Goal: Information Seeking & Learning: Learn about a topic

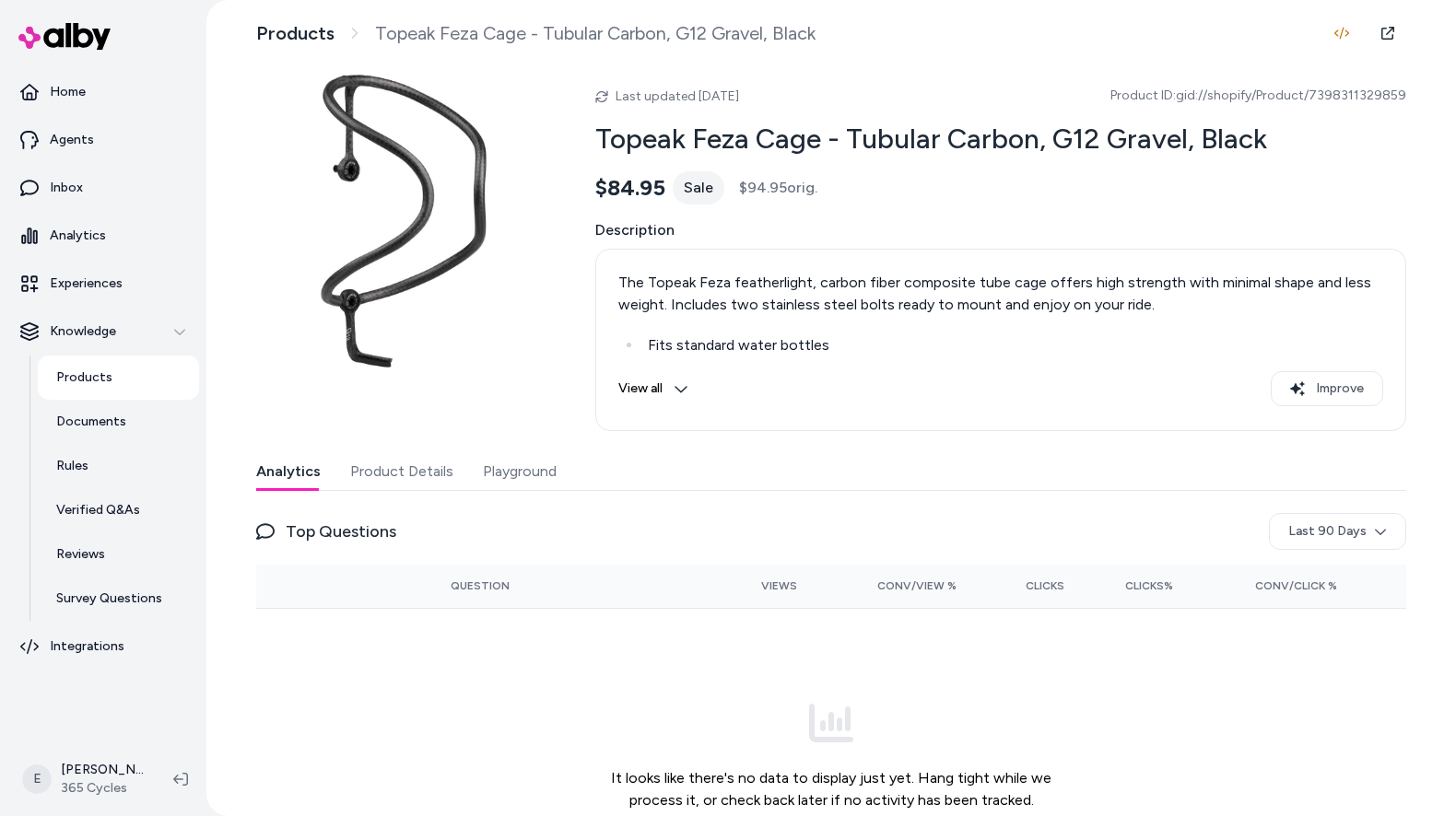
click at [397, 496] on div "Analytics Product Details Playground Top Questions Last 90 Days Question Views …" at bounding box center [830, 679] width 1150 height 451
click at [388, 476] on button "Product Details" at bounding box center [401, 471] width 103 height 37
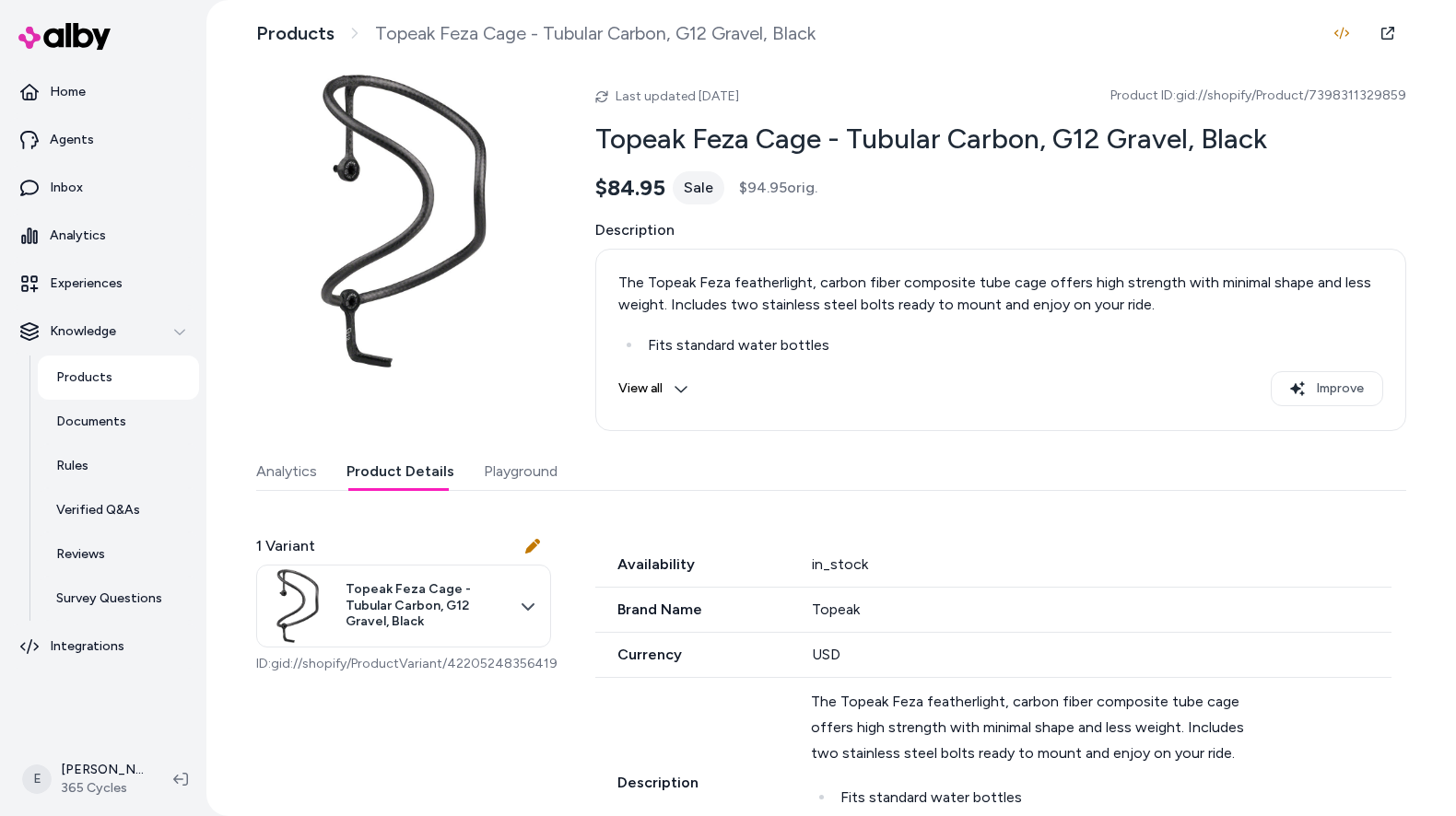
click at [117, 373] on link "Products" at bounding box center [118, 378] width 161 height 44
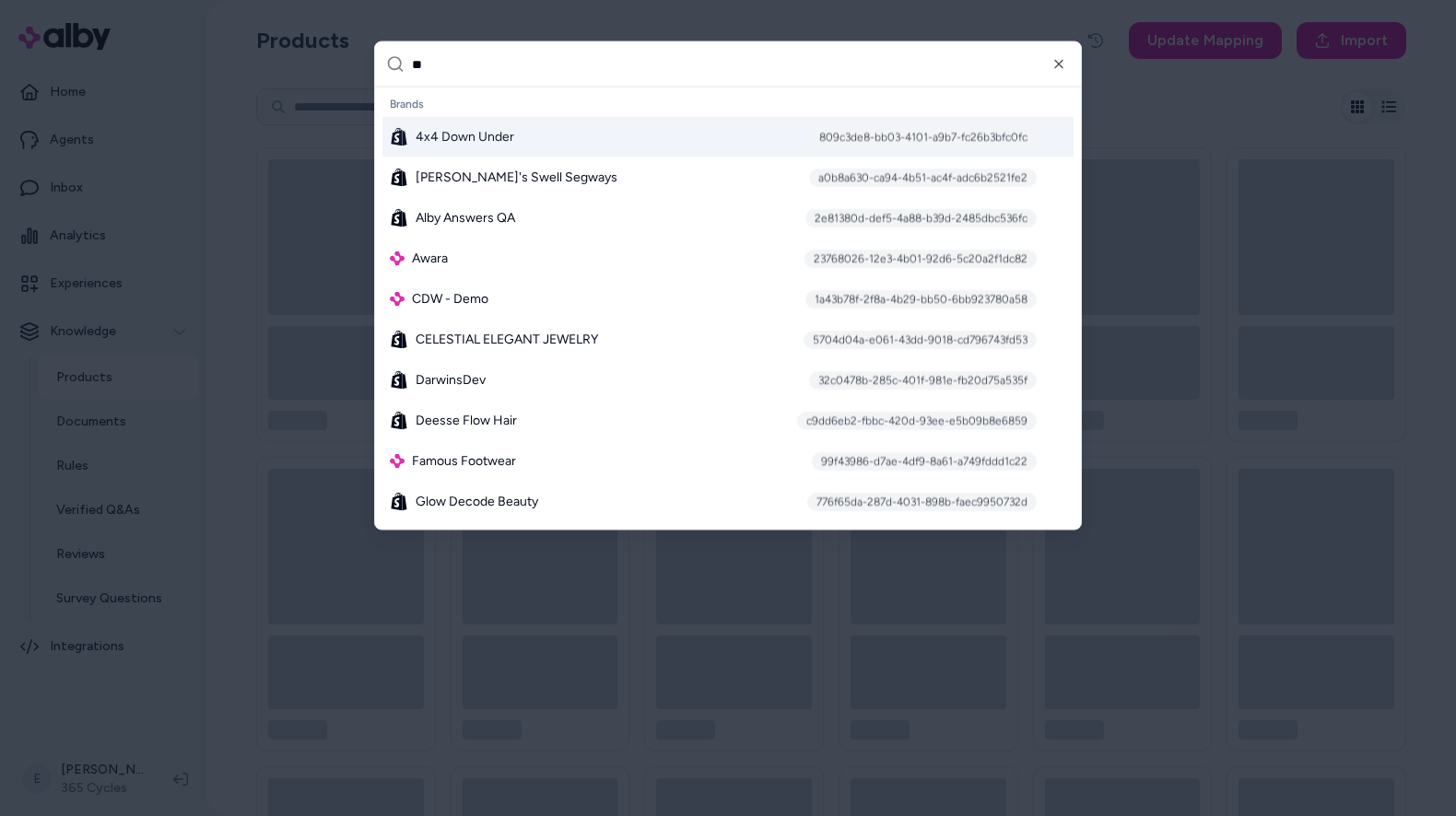
type input "***"
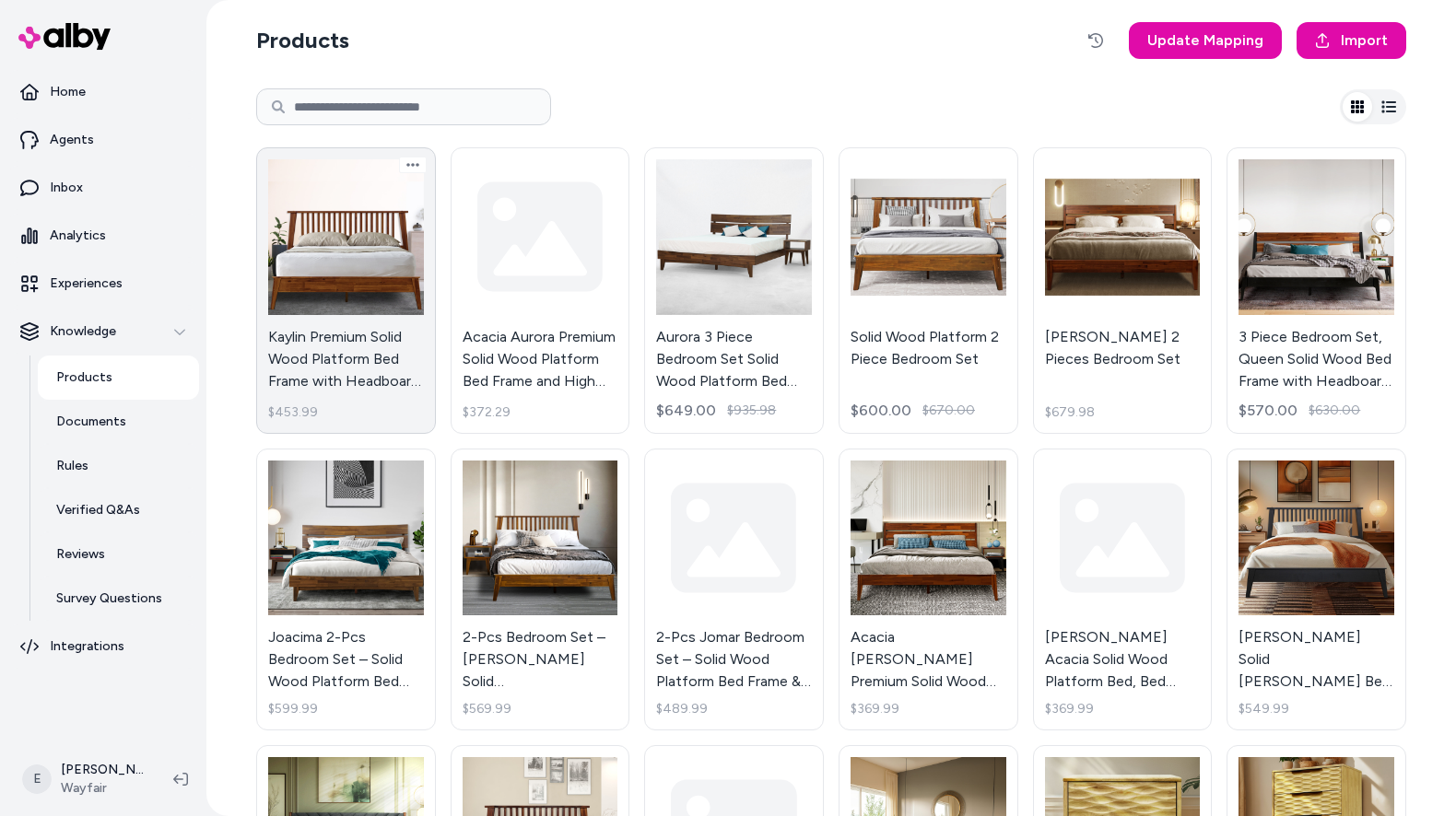
click at [349, 278] on link "Kaylin Premium Solid Wood Platform Bed Frame with Headboard – 800 lb Capacity, …" at bounding box center [346, 291] width 180 height 287
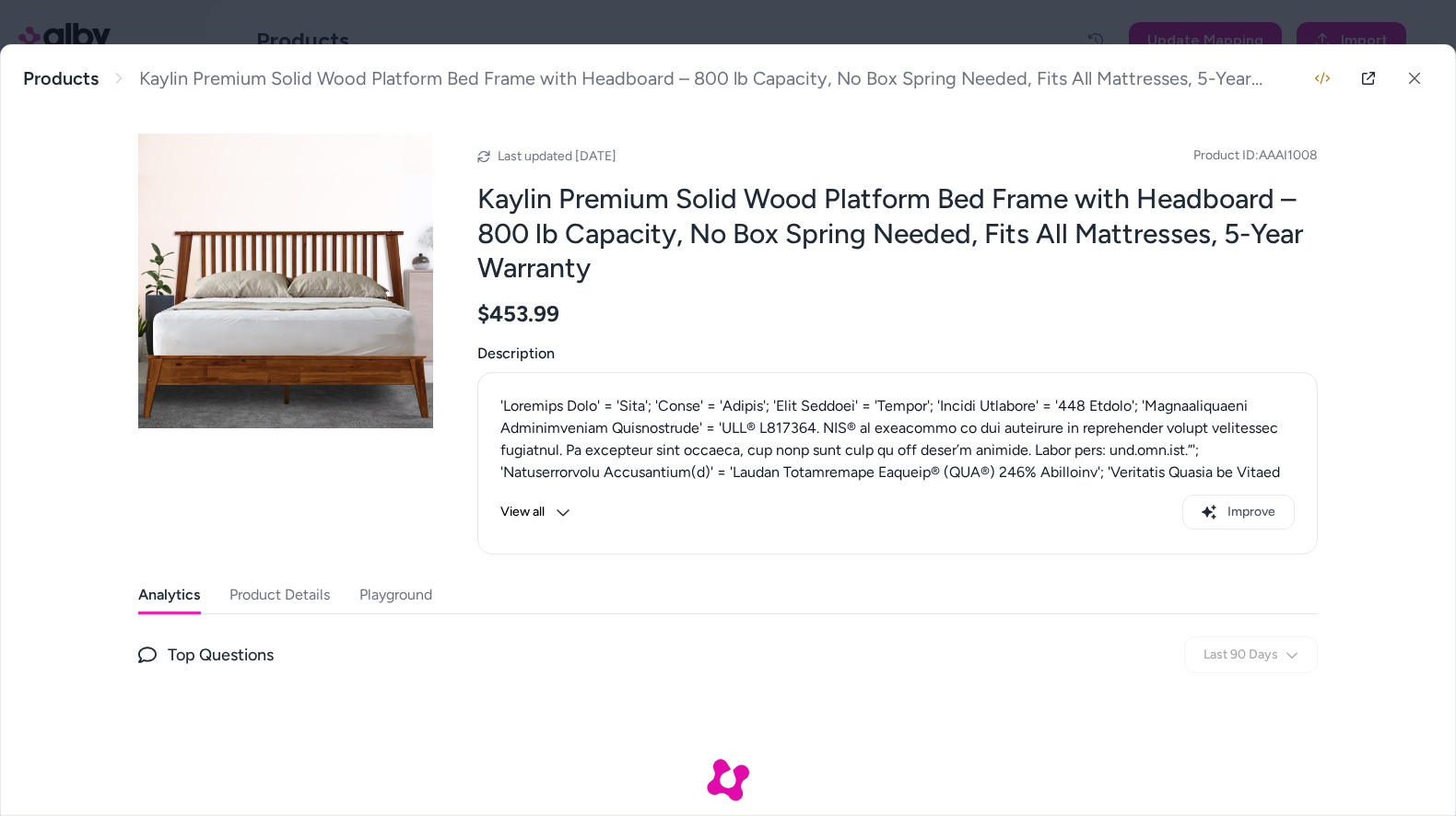
click at [306, 593] on button "Product Details" at bounding box center [280, 594] width 100 height 37
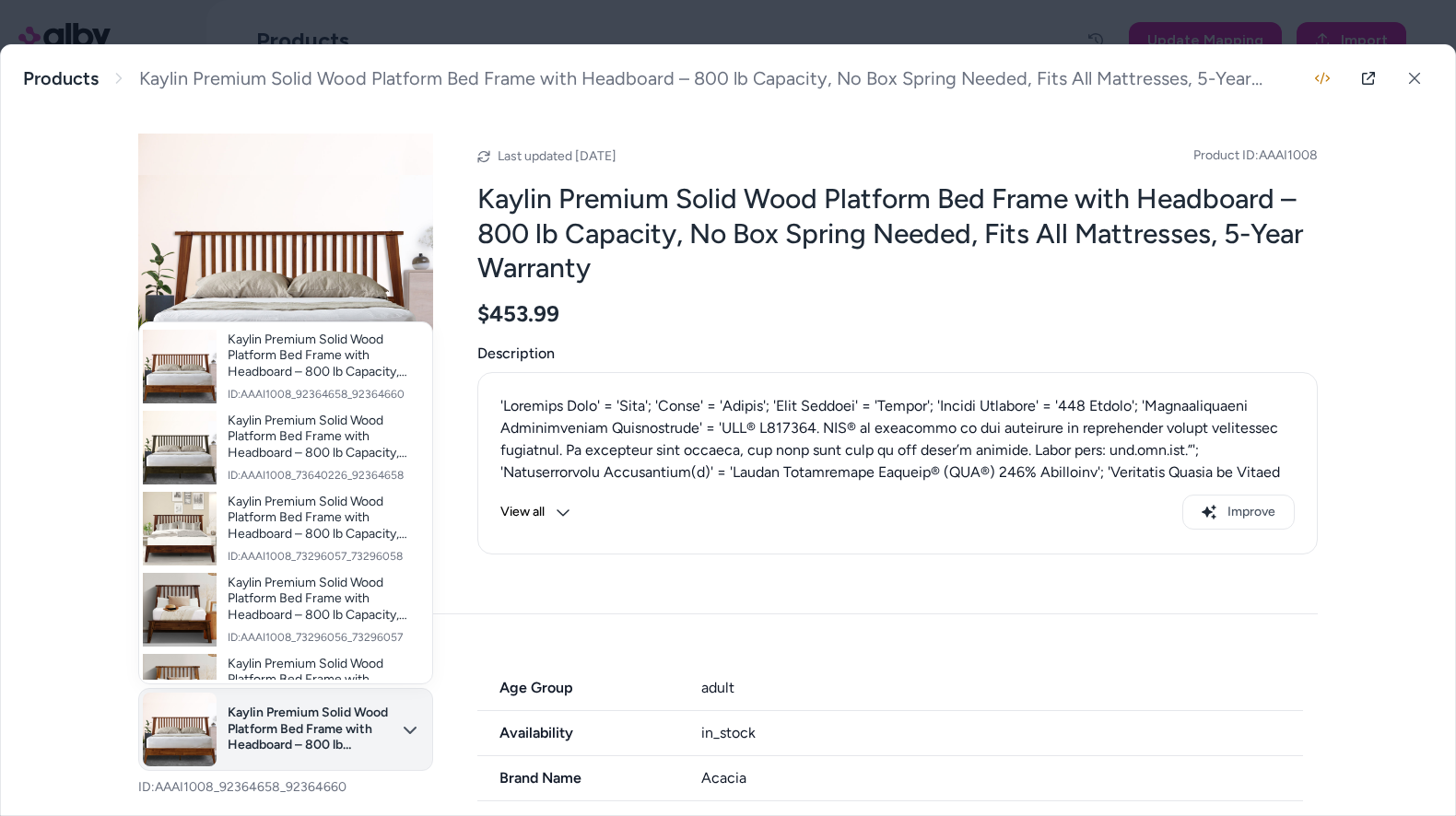
click at [389, 721] on body "Home Agents Inbox Analytics Experiences Knowledge Products Documents Rules Veri…" at bounding box center [728, 408] width 1456 height 816
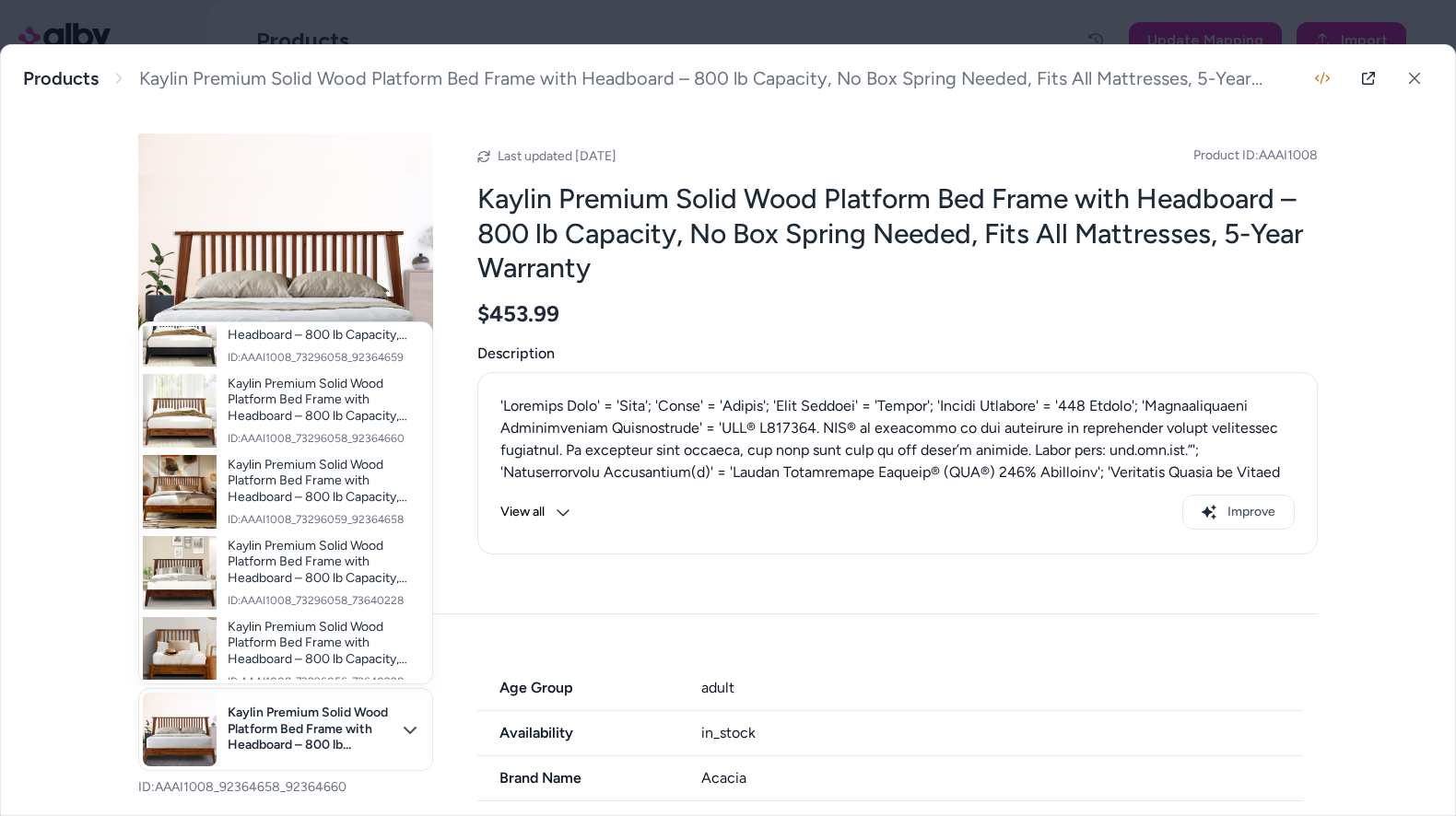
scroll to position [813, 0]
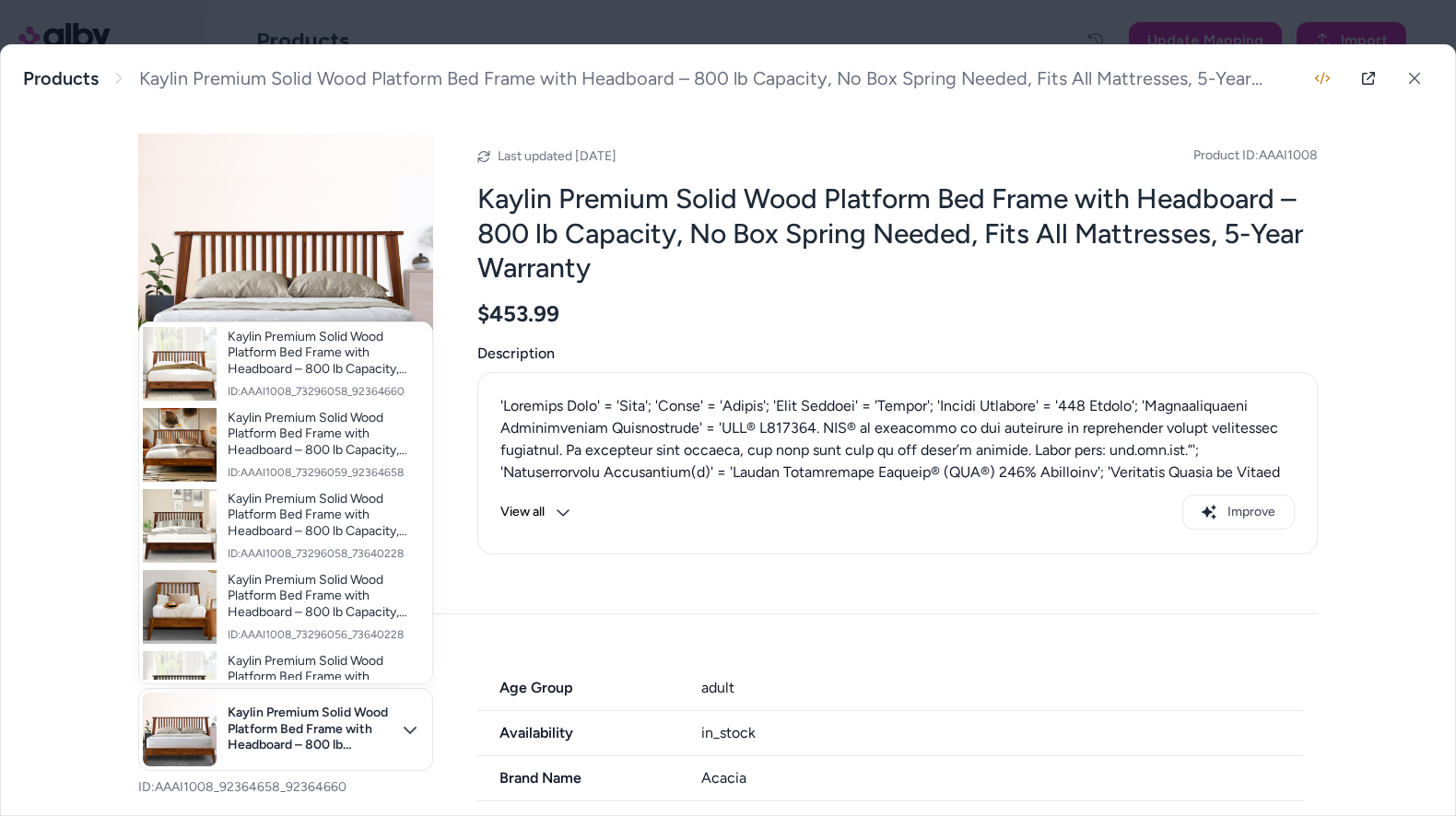
click at [90, 313] on div at bounding box center [728, 408] width 1456 height 816
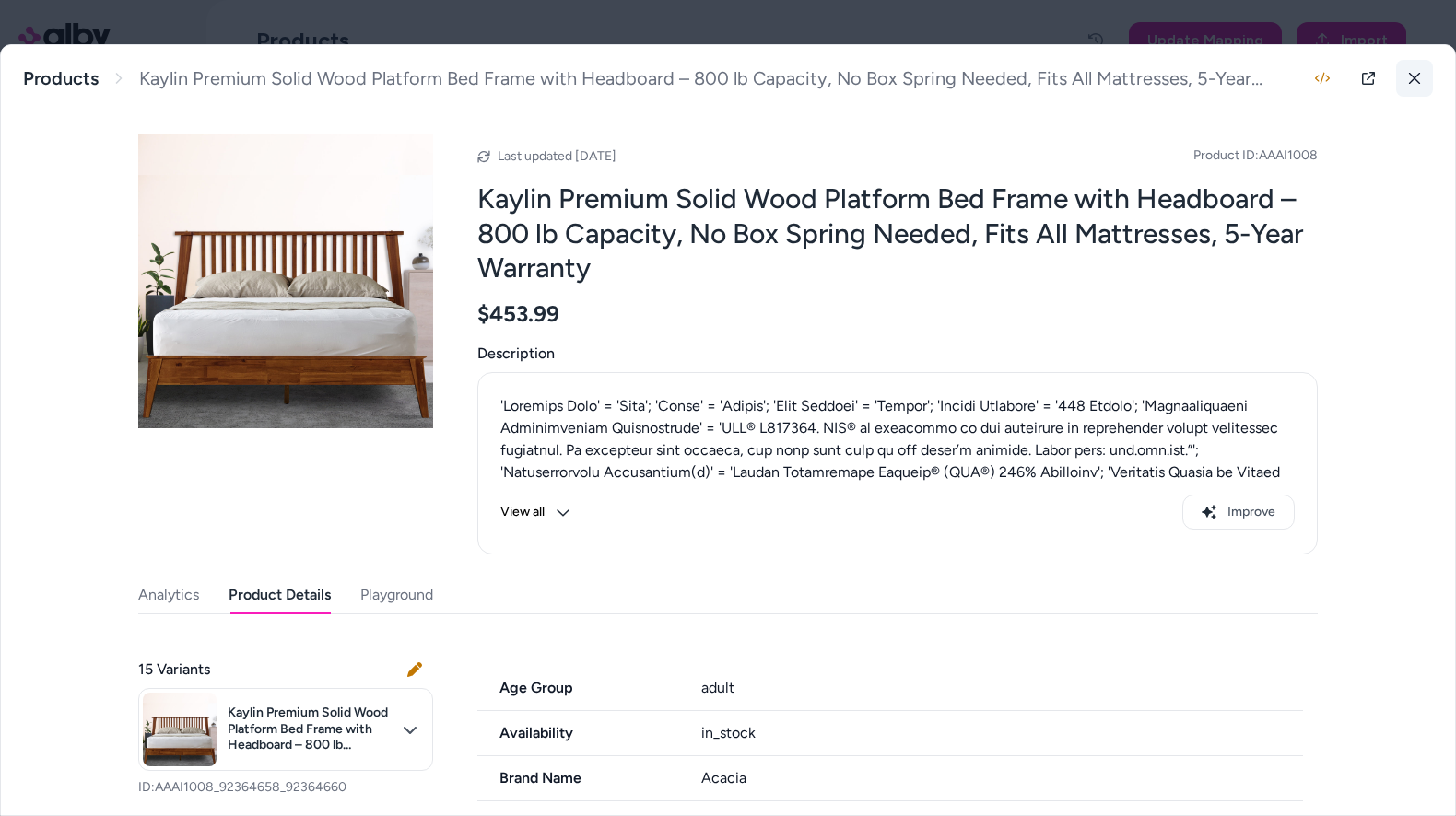
click at [1413, 83] on icon at bounding box center [1414, 78] width 13 height 13
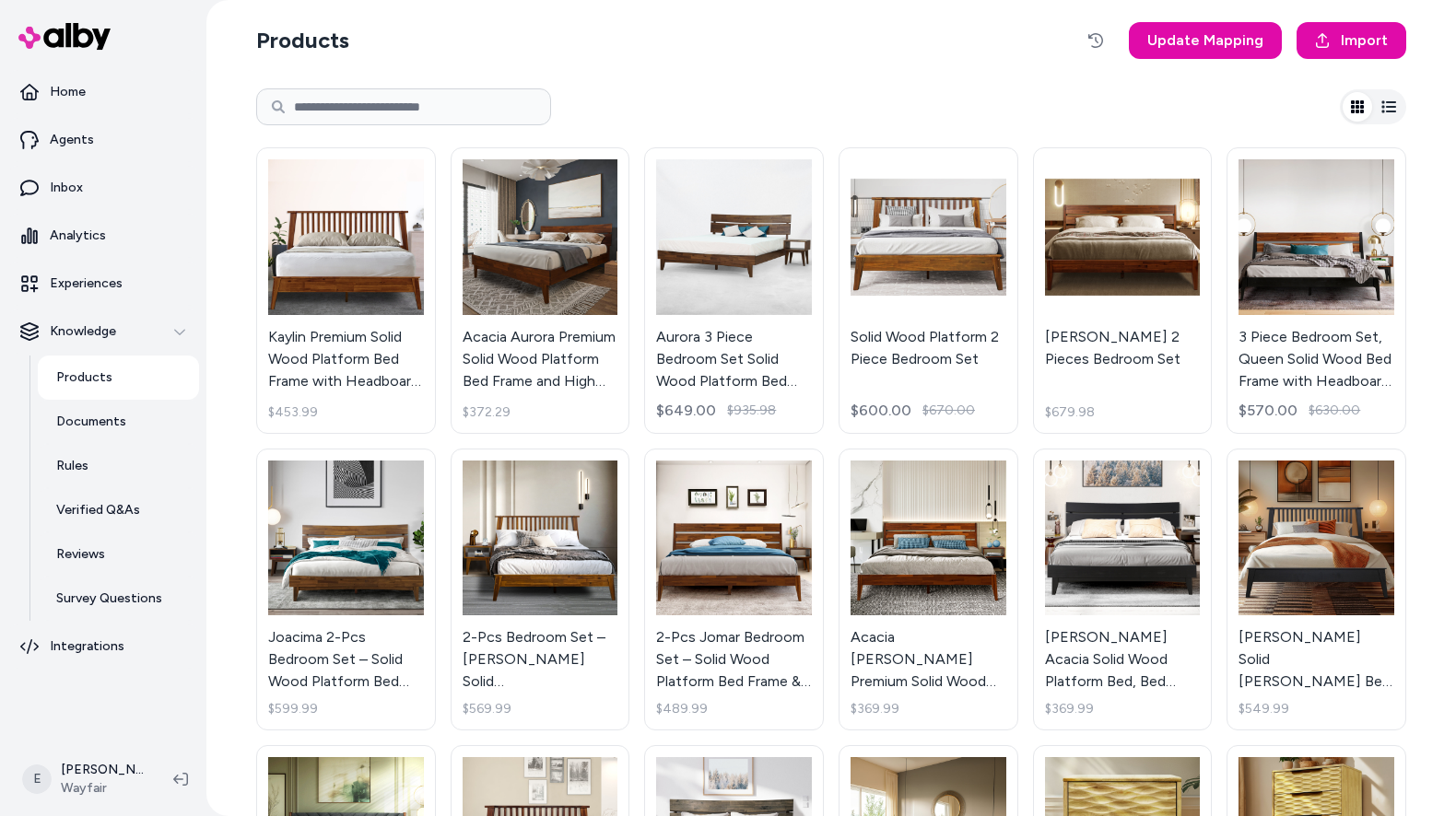
click at [458, 114] on input at bounding box center [403, 107] width 295 height 37
type input "******"
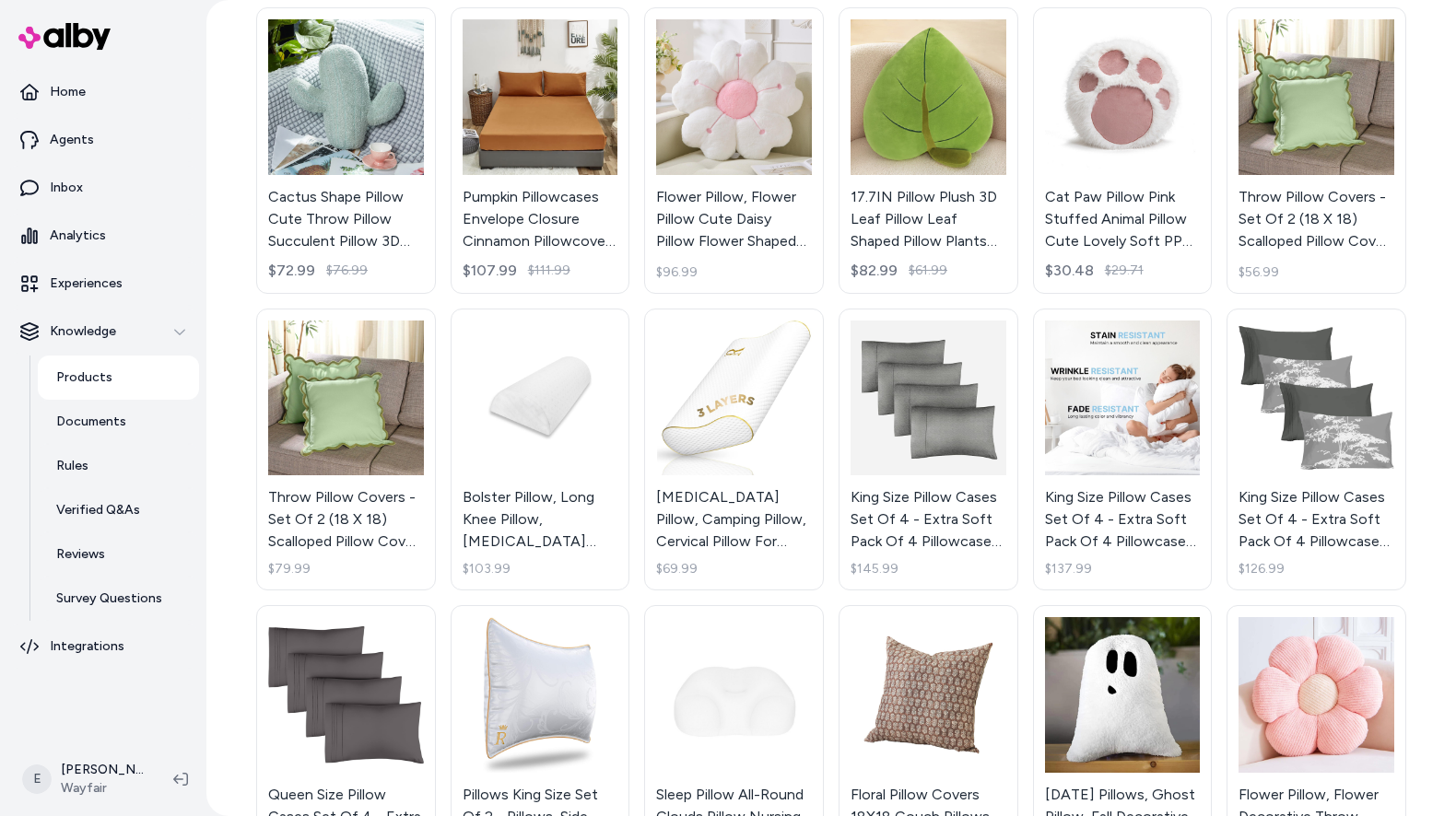
scroll to position [1168, 0]
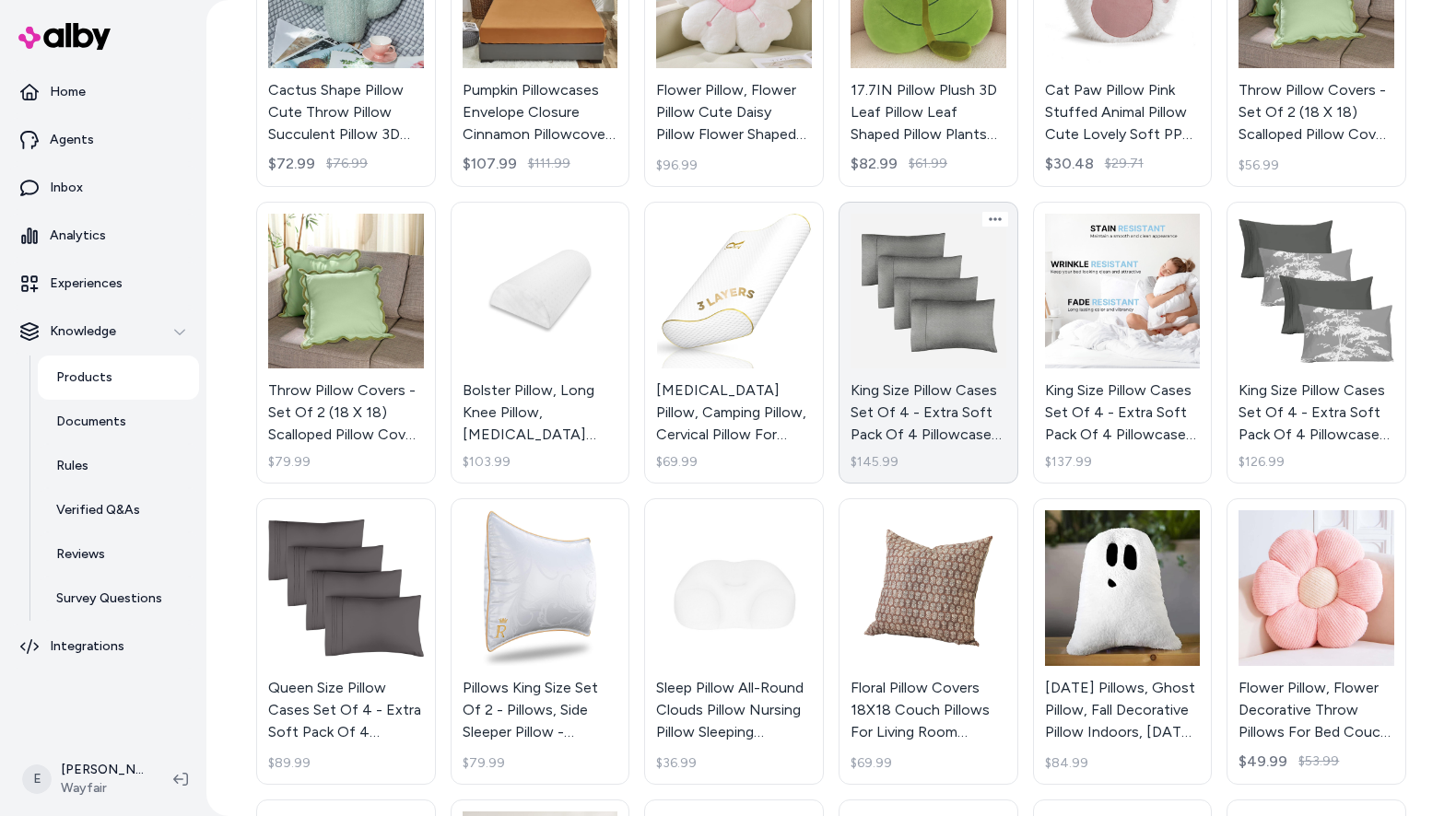
click at [927, 336] on link "King Size Pillow Cases Set Of 4 - Extra Soft Pack Of 4 Pillowcases - Hotel Luxu…" at bounding box center [928, 343] width 180 height 283
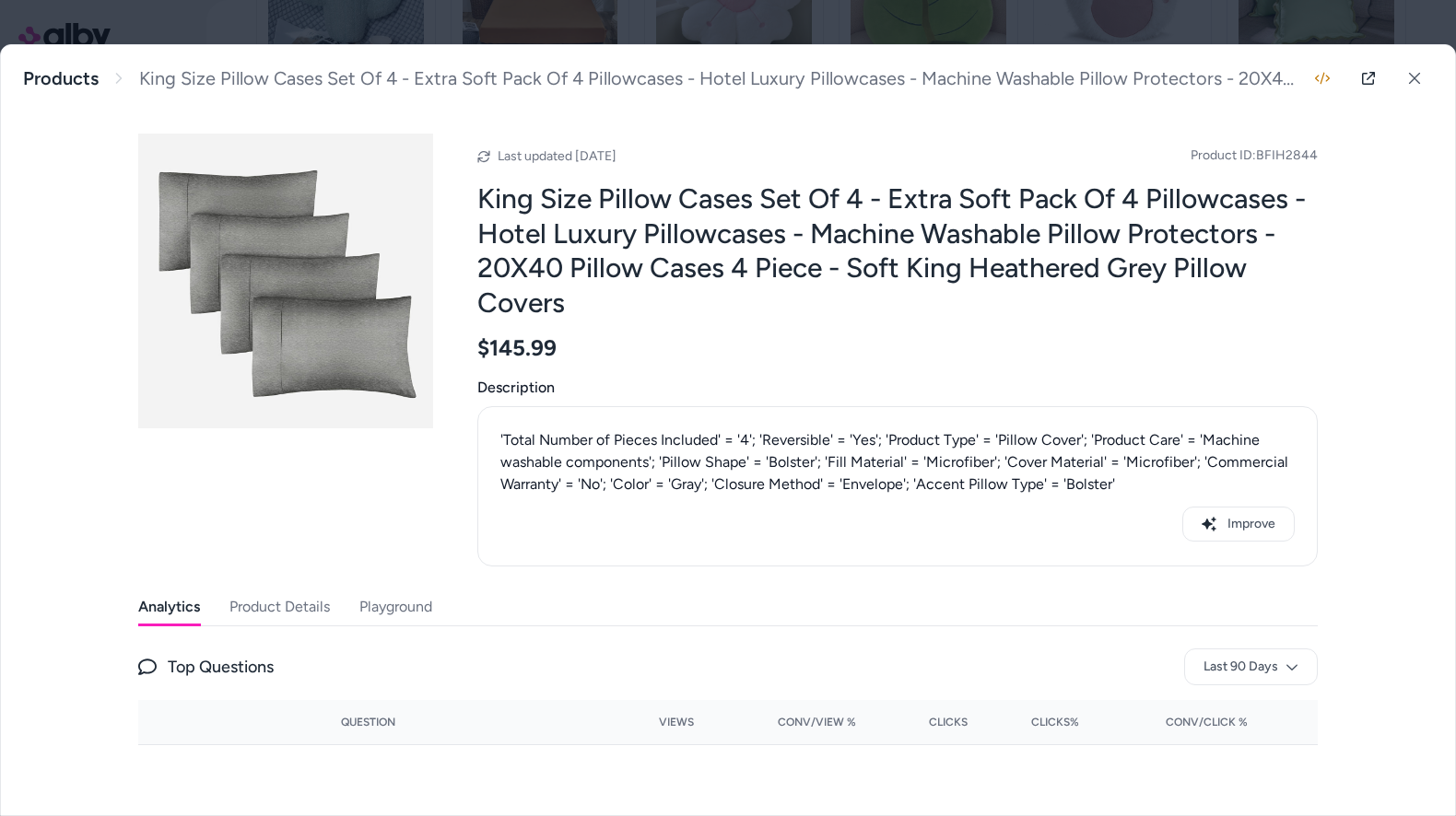
click at [277, 607] on button "Product Details" at bounding box center [280, 606] width 100 height 37
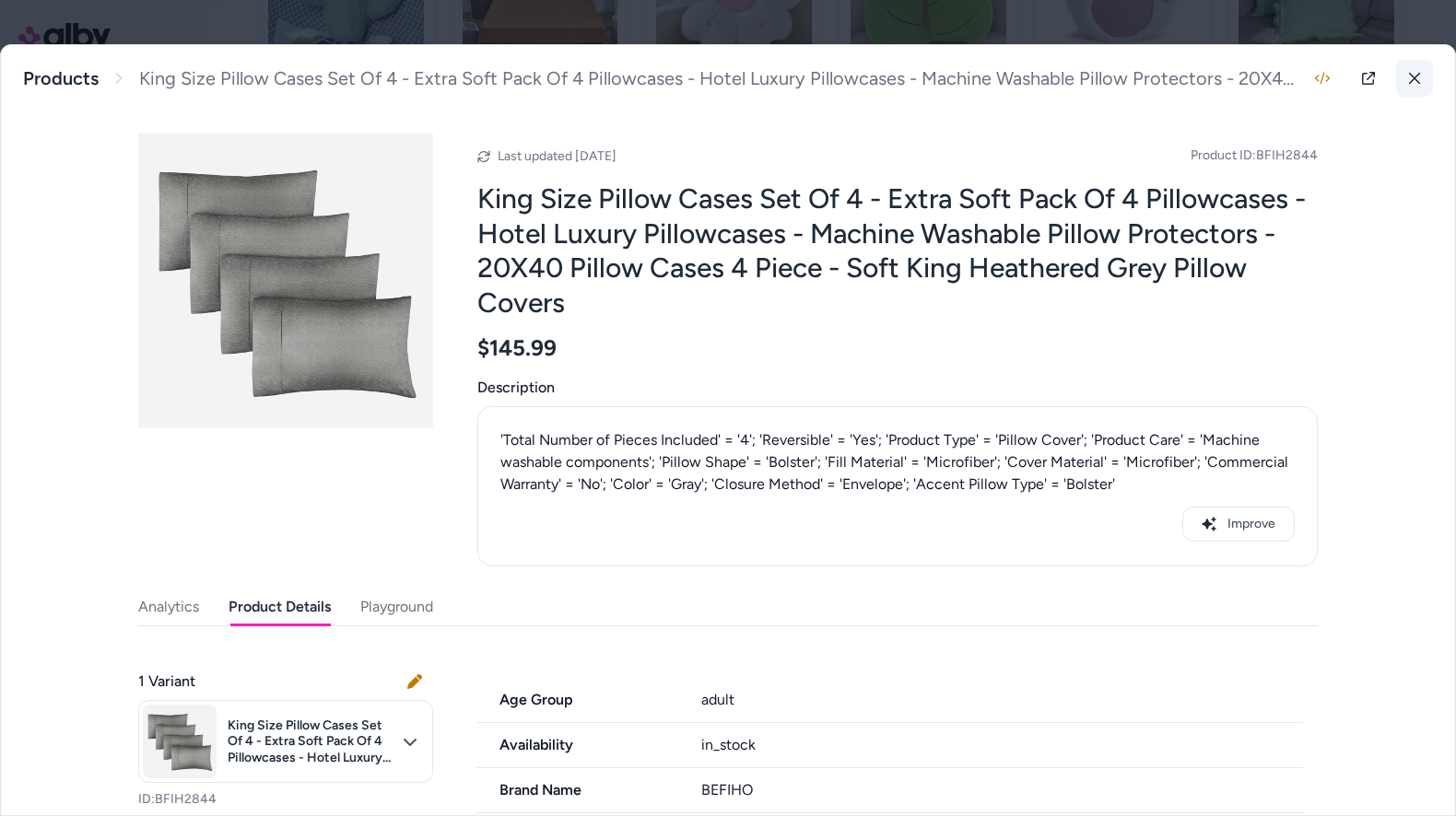
click at [1411, 80] on icon at bounding box center [1414, 78] width 11 height 11
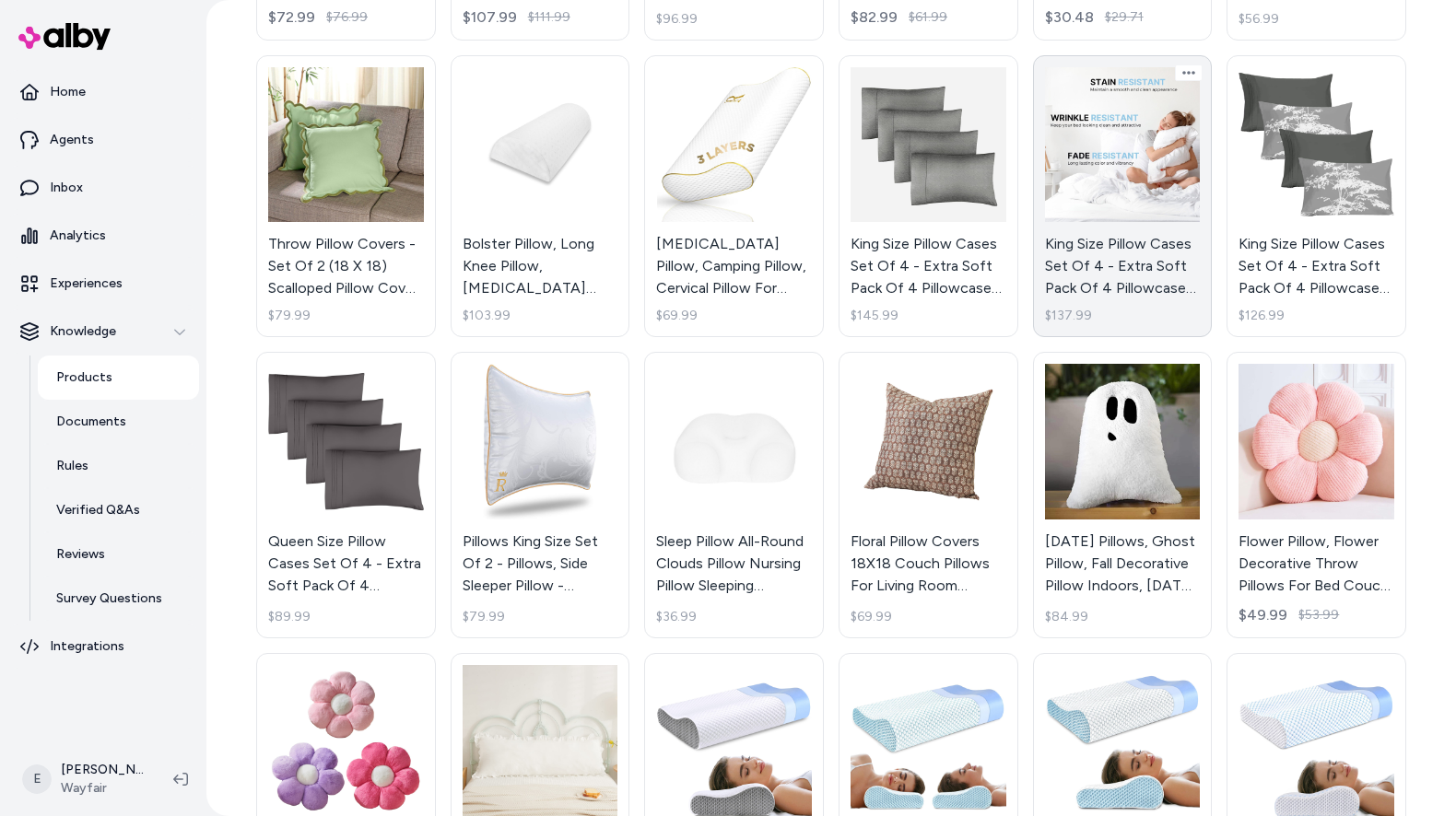
scroll to position [1366, 0]
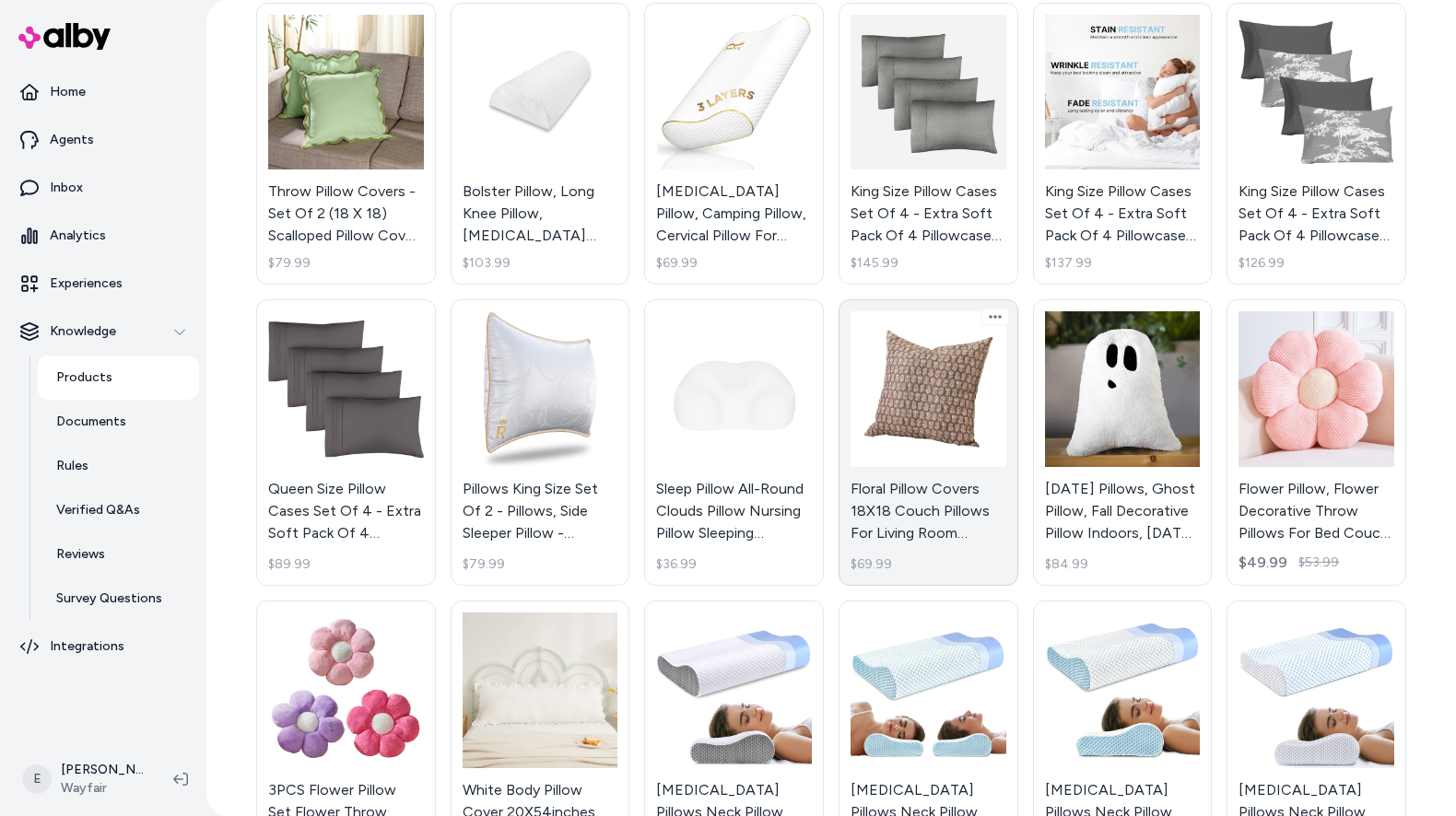
click at [916, 390] on link "Floral Pillow Covers 18X18 Couch Pillows For Living Room Farmhouse Neutral Pill…" at bounding box center [928, 442] width 180 height 287
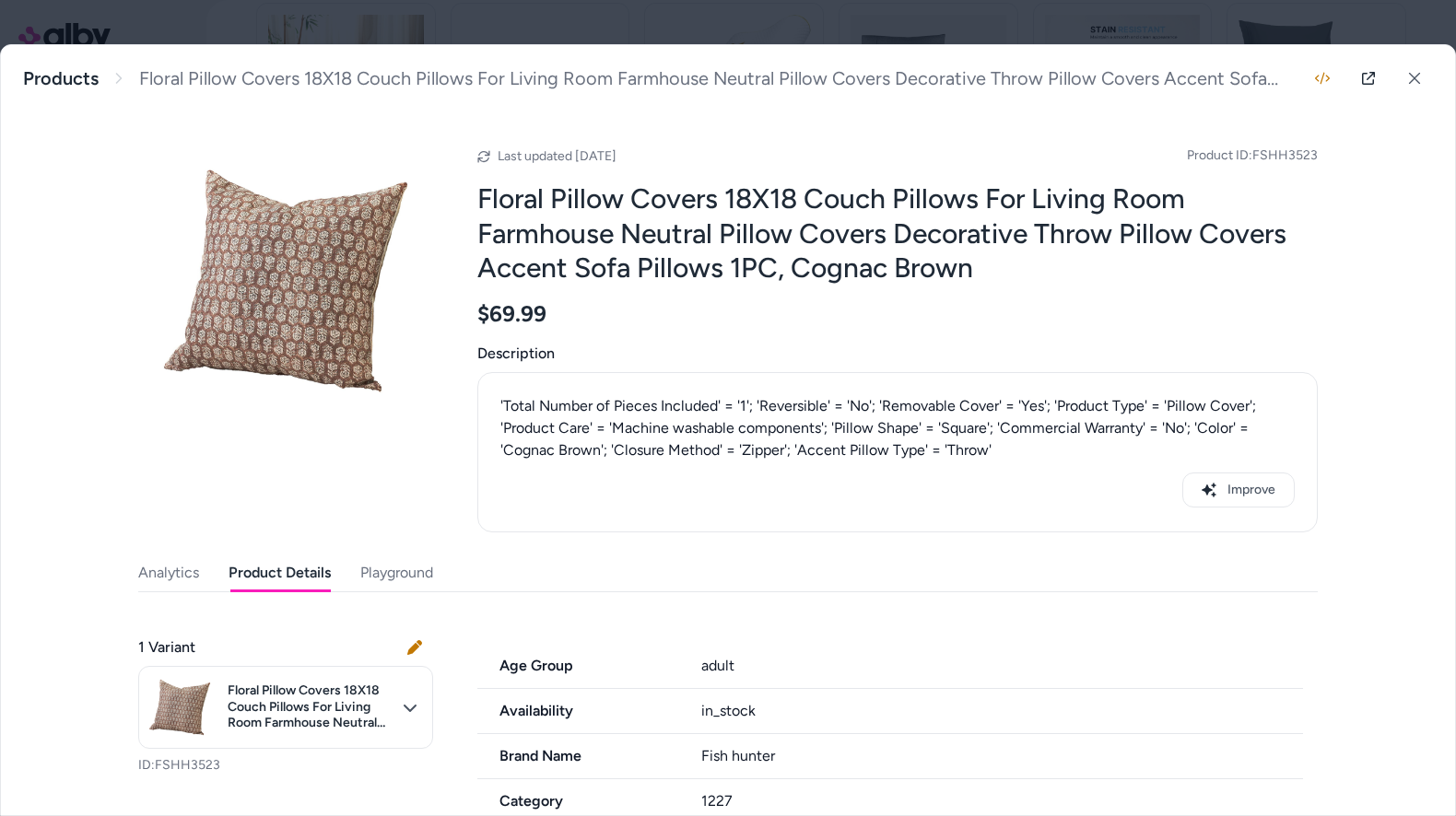
click at [285, 567] on button "Product Details" at bounding box center [280, 572] width 102 height 37
click at [1409, 82] on icon at bounding box center [1414, 78] width 11 height 11
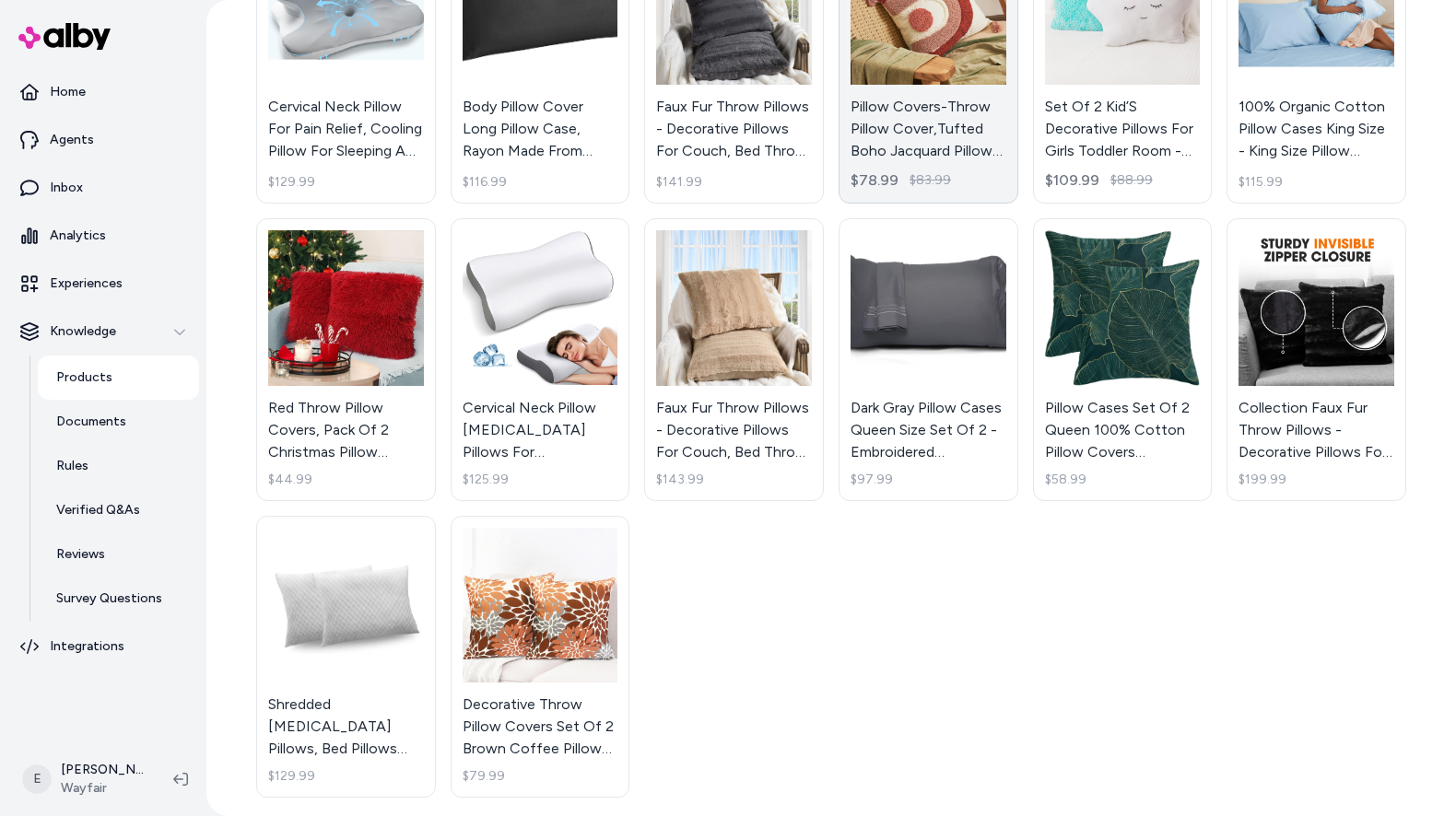
scroll to position [3557, 0]
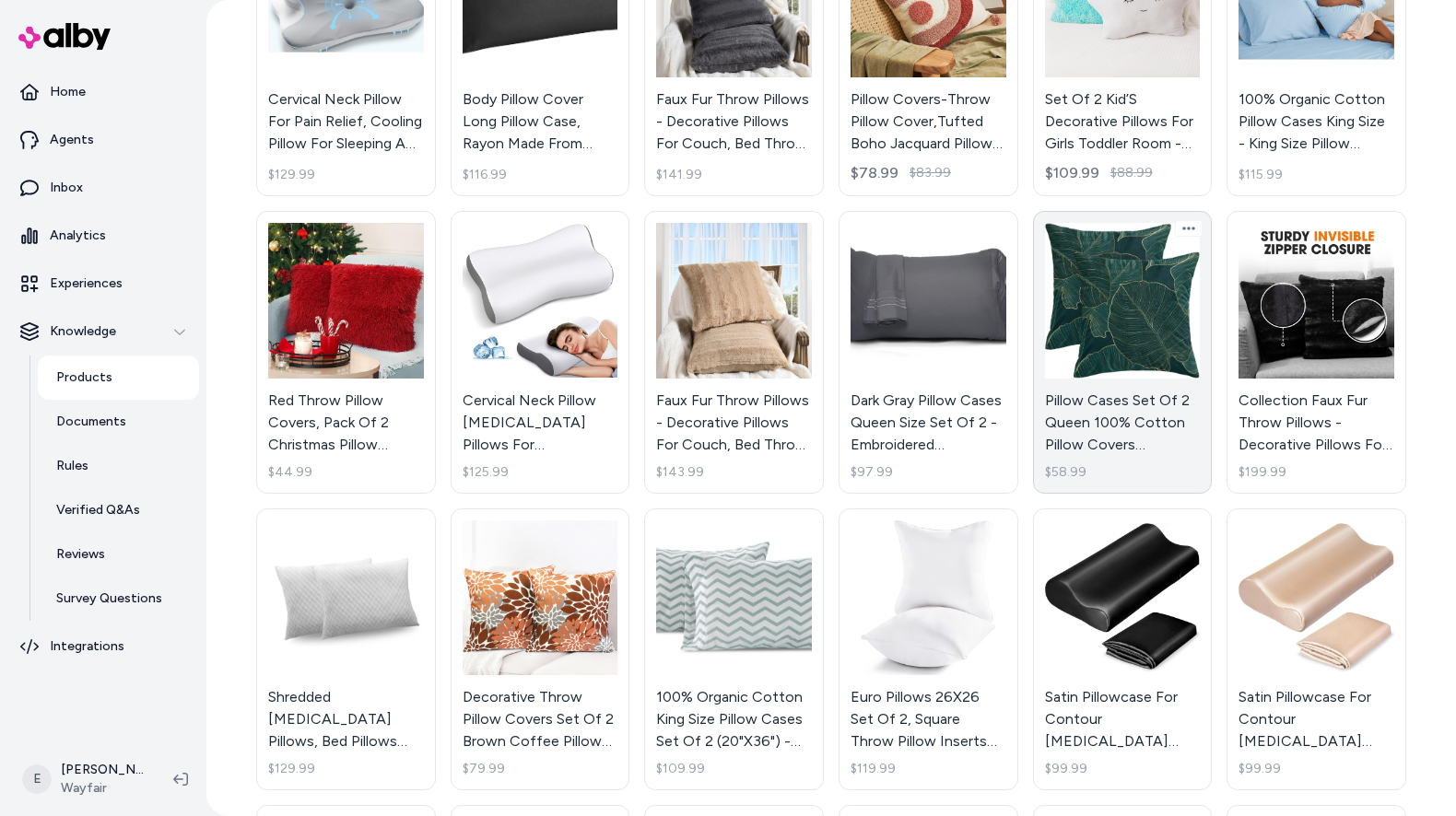
click at [1113, 313] on link "Pillow Cases Set Of 2 Queen 100% Cotton Pillow Covers Decorative Floral Pillowc…" at bounding box center [1122, 352] width 180 height 283
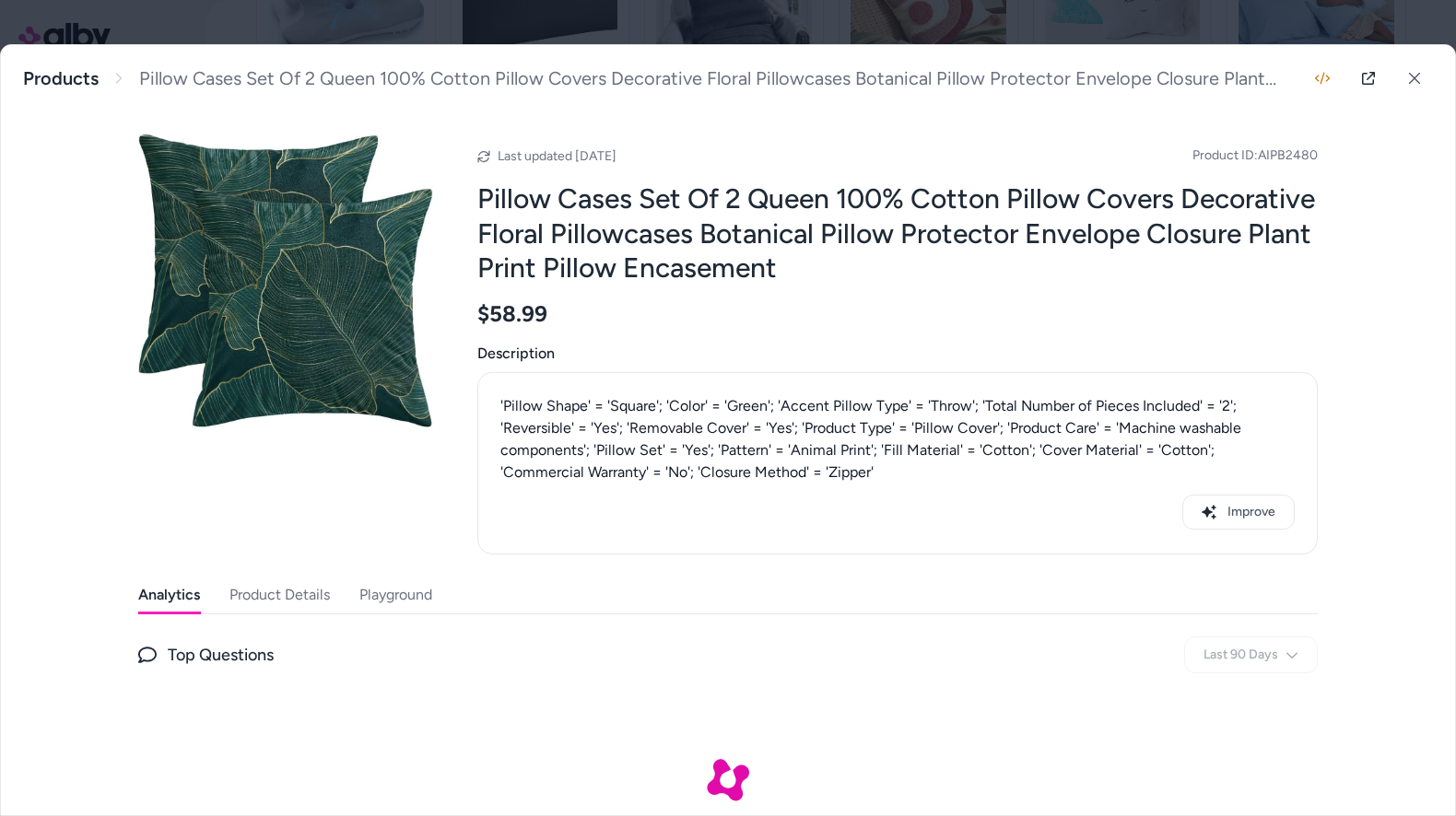
click at [297, 580] on button "Product Details" at bounding box center [280, 594] width 100 height 37
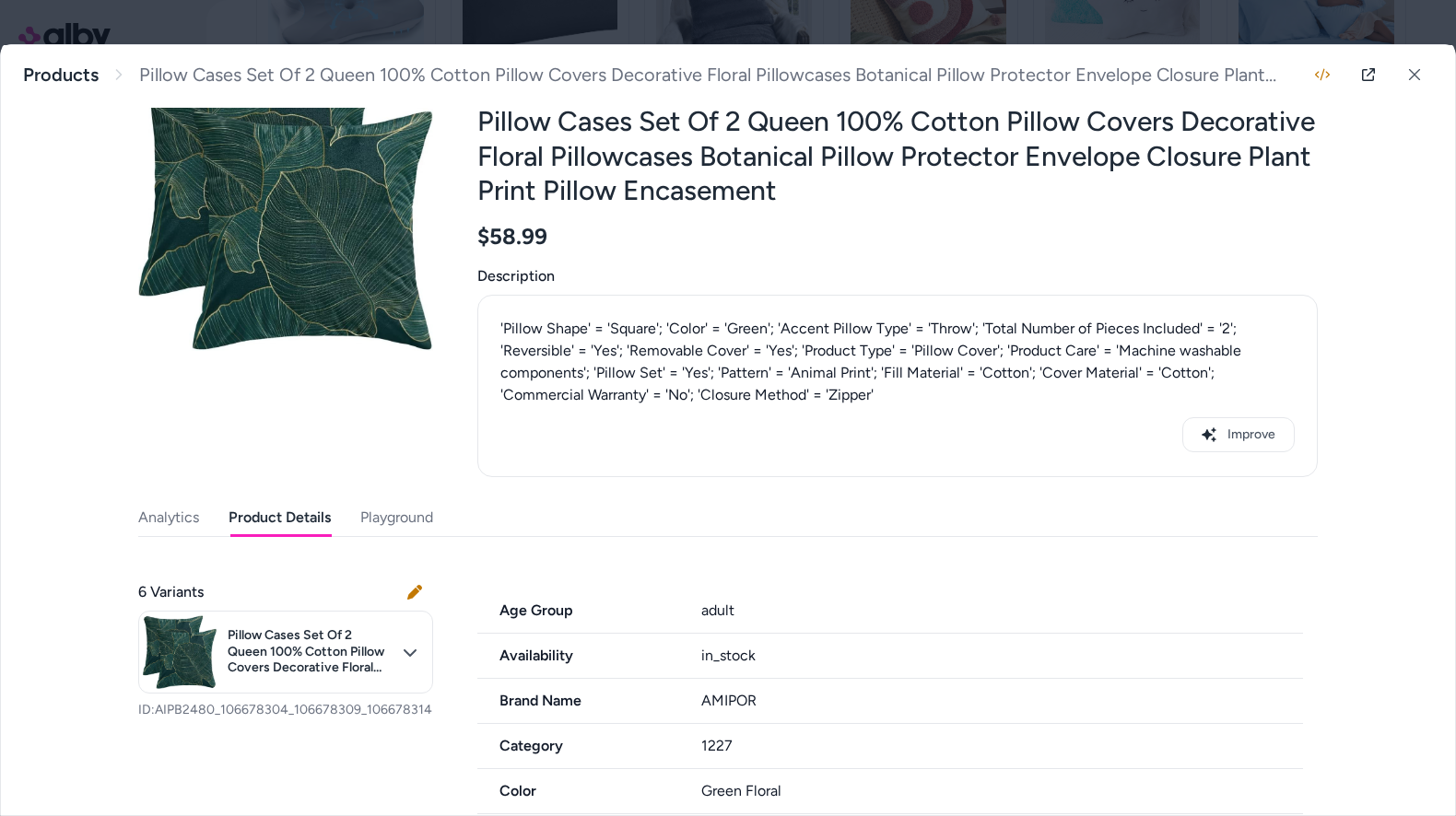
scroll to position [76, 0]
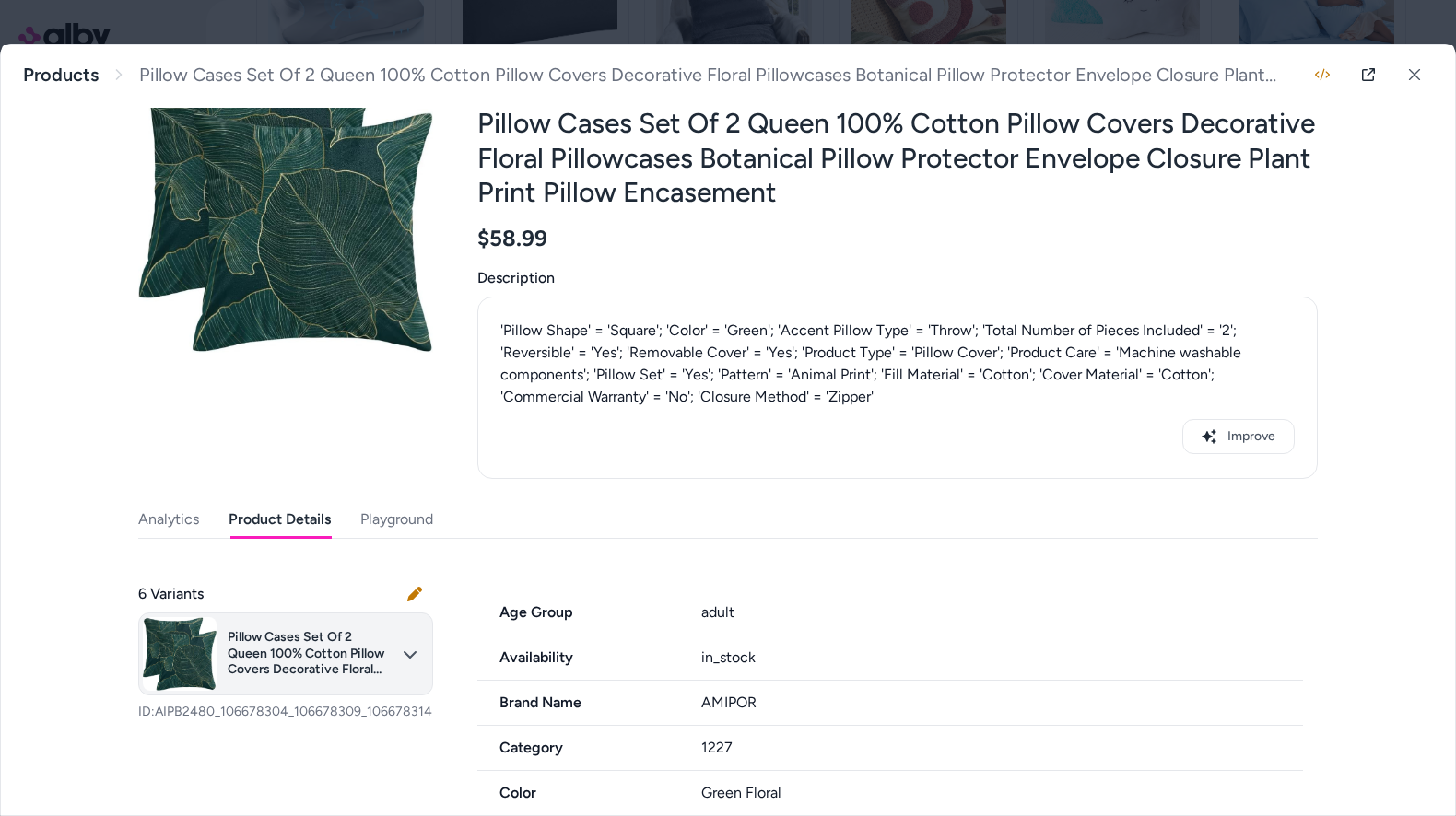
click at [380, 661] on body "Home Agents Inbox Analytics Experiences Knowledge Products Documents Rules Veri…" at bounding box center [728, 408] width 1456 height 816
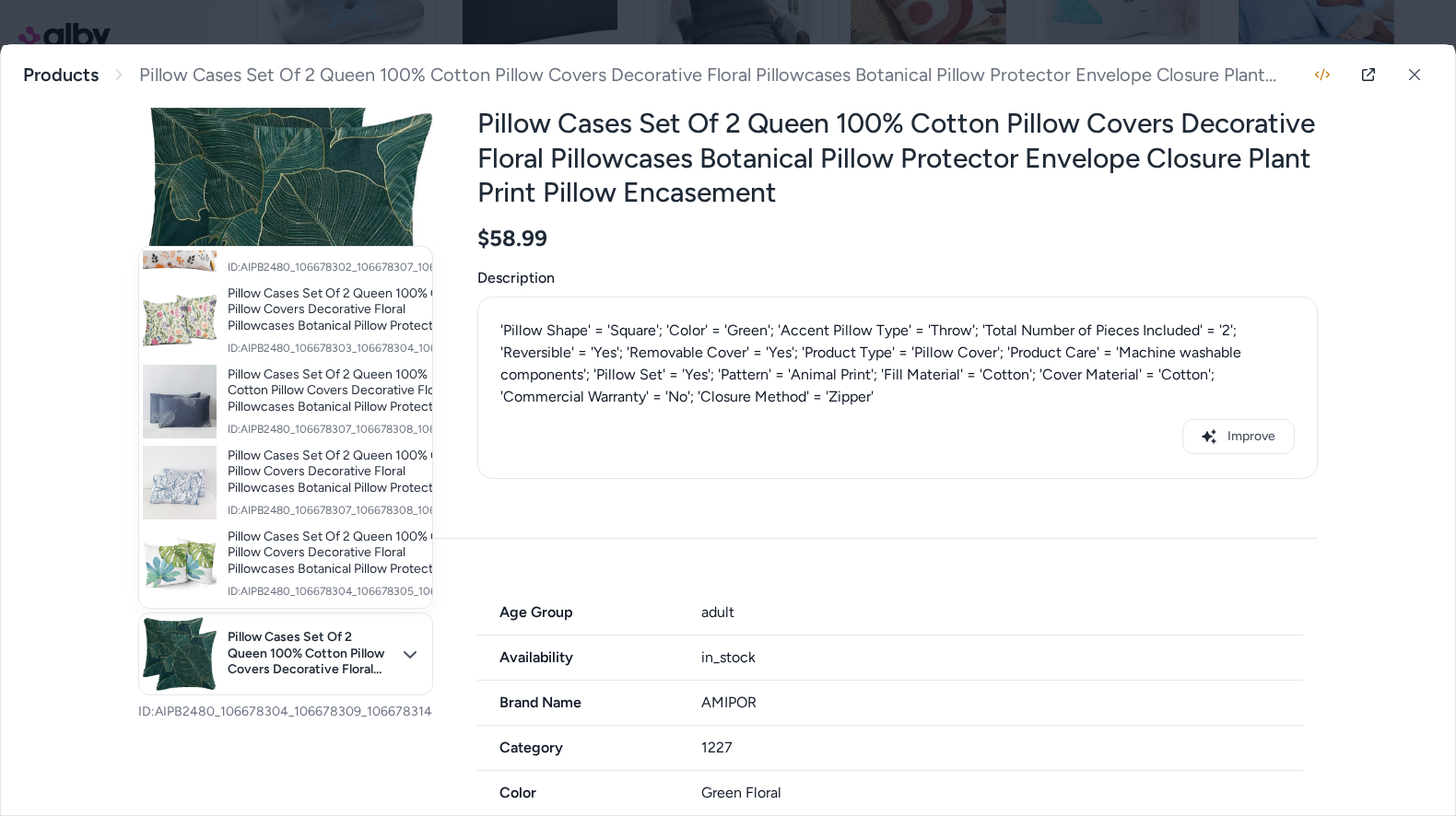
scroll to position [0, 0]
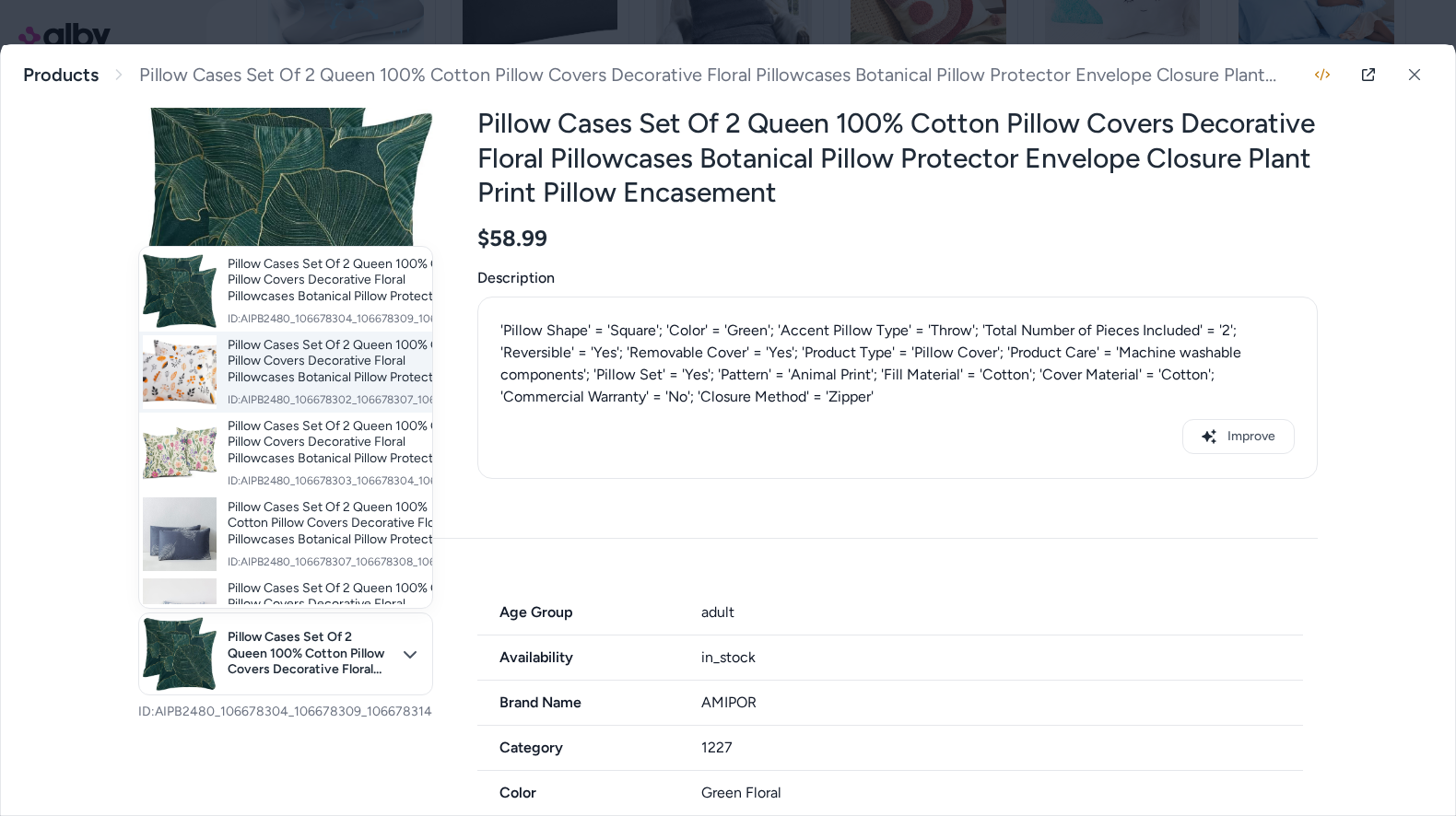
click at [333, 383] on span "Pillow Cases Set Of 2 Queen 100% Cotton Pillow Covers Decorative Floral Pillowc…" at bounding box center [351, 361] width 247 height 49
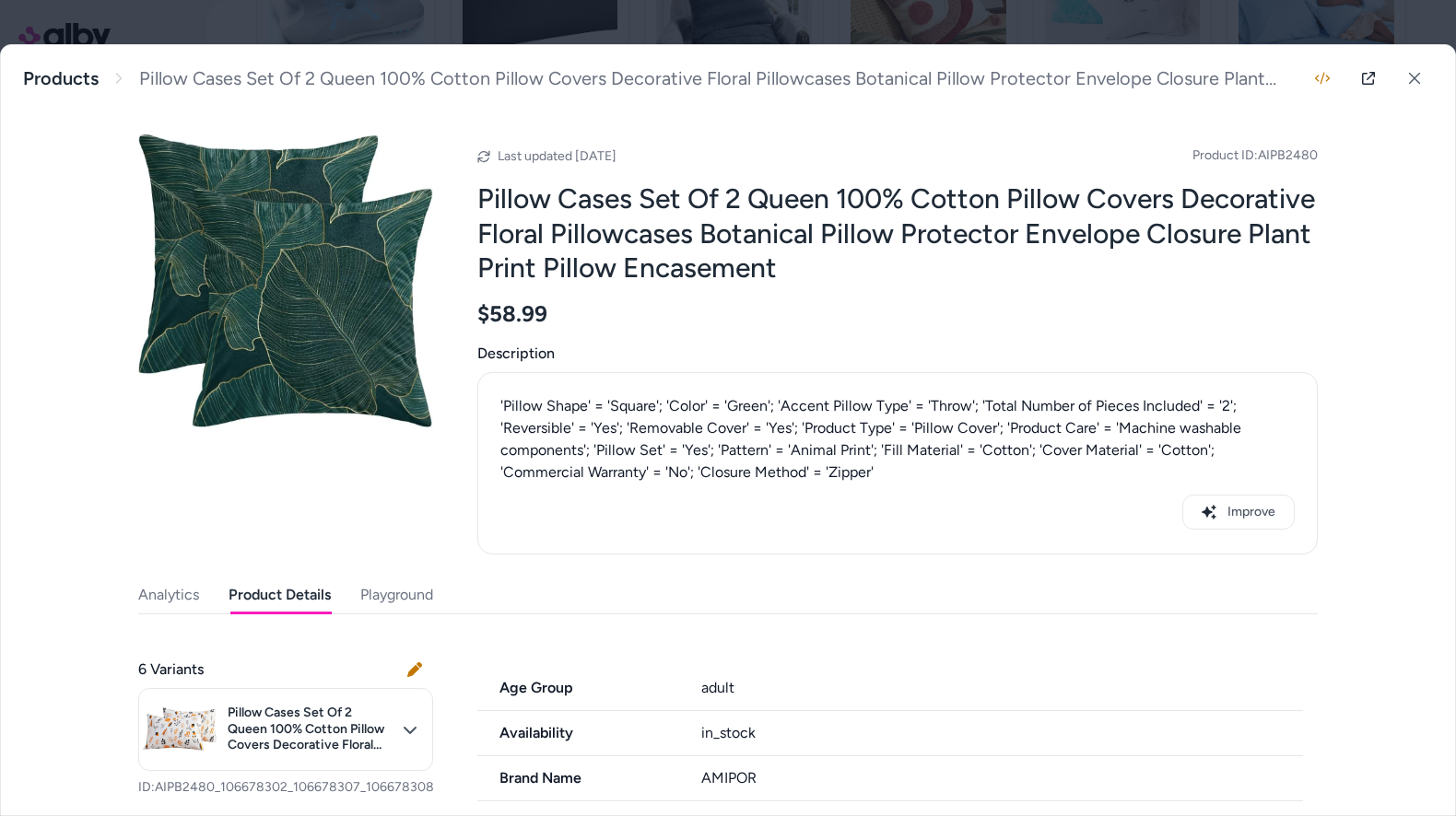
click at [936, 228] on h2 "Pillow Cases Set Of 2 Queen 100% Cotton Pillow Covers Decorative Floral Pillowc…" at bounding box center [897, 234] width 840 height 104
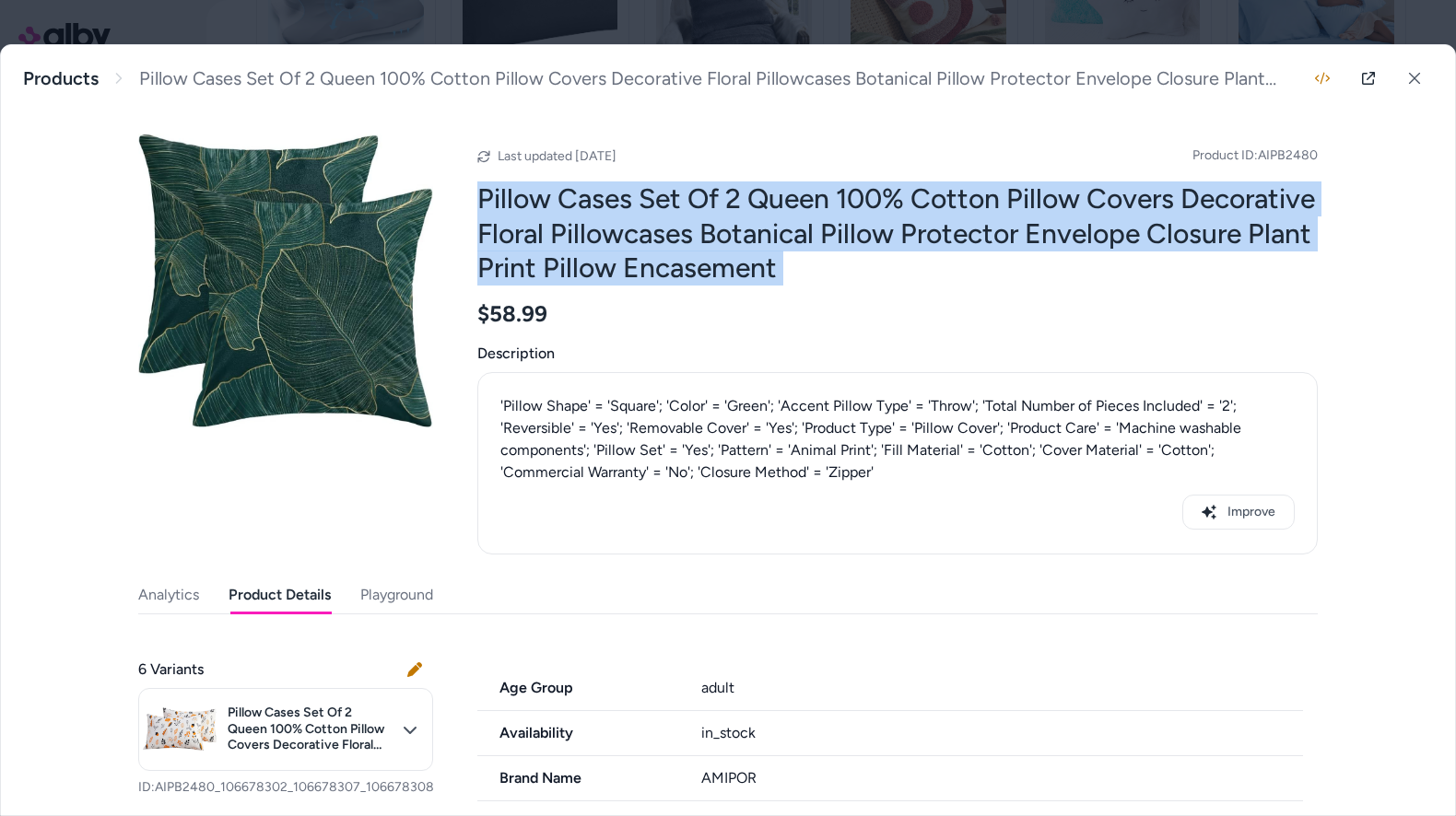
click at [936, 228] on h2 "Pillow Cases Set Of 2 Queen 100% Cotton Pillow Covers Decorative Floral Pillowc…" at bounding box center [897, 234] width 840 height 104
